Goal: Entertainment & Leisure: Consume media (video, audio)

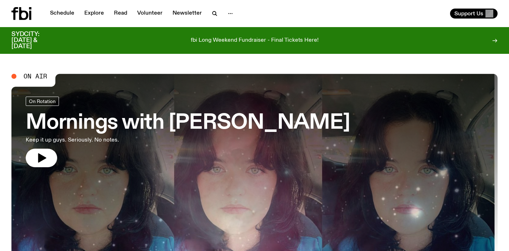
click at [210, 123] on h3 "Mornings with [PERSON_NAME]" at bounding box center [188, 123] width 324 height 20
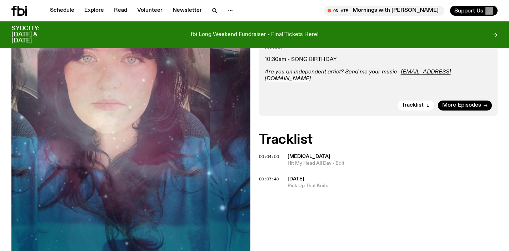
scroll to position [228, 0]
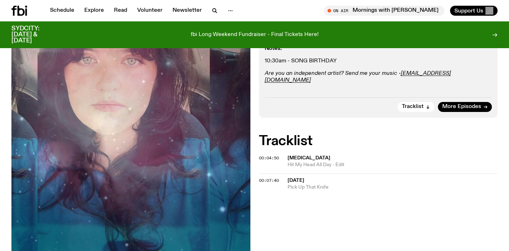
click at [15, 7] on icon at bounding box center [13, 11] width 5 height 10
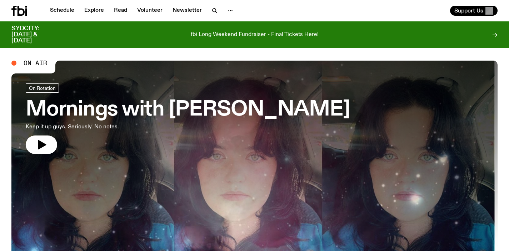
scroll to position [14, 0]
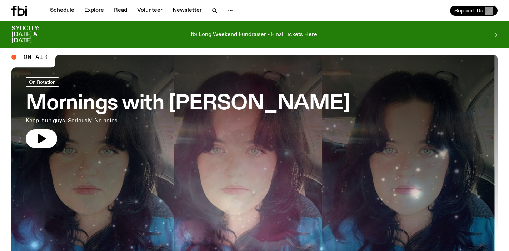
click at [225, 99] on h3 "Mornings with [PERSON_NAME]" at bounding box center [188, 104] width 324 height 20
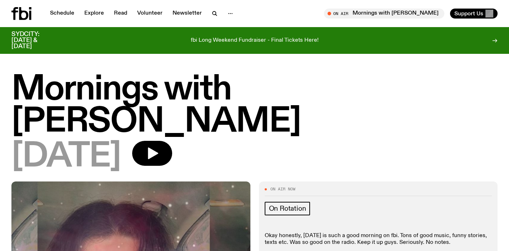
click at [15, 16] on icon at bounding box center [21, 13] width 20 height 13
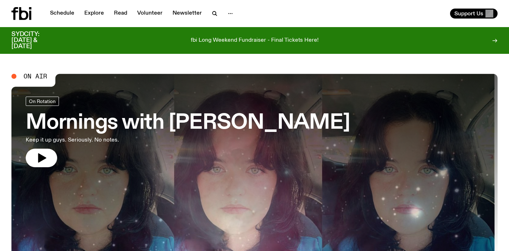
click at [207, 113] on h3 "Mornings with [PERSON_NAME]" at bounding box center [188, 123] width 324 height 20
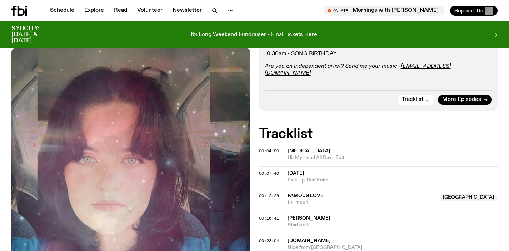
scroll to position [100, 0]
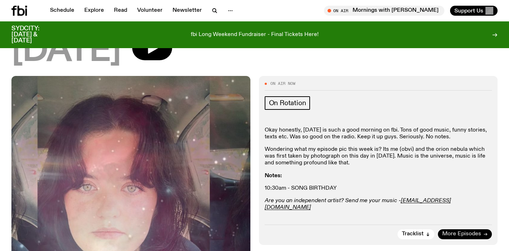
click at [467, 232] on span "More Episodes" at bounding box center [461, 234] width 39 height 5
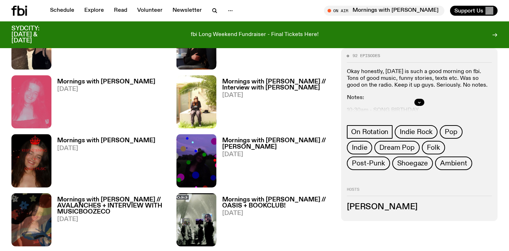
scroll to position [458, 0]
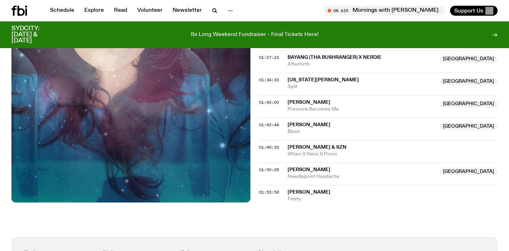
scroll to position [794, 0]
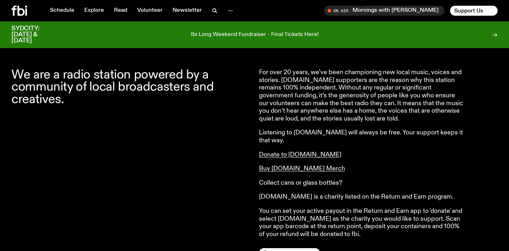
scroll to position [272, 0]
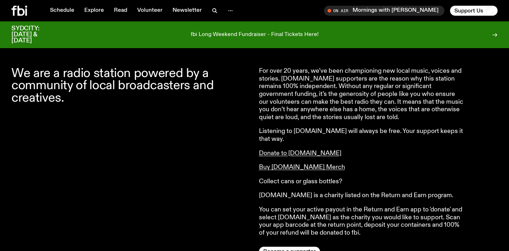
click at [384, 91] on p "For over 20 years, we’ve been championing new local music, voices and stories. …" at bounding box center [362, 95] width 206 height 54
